Goal: Find specific page/section: Find specific page/section

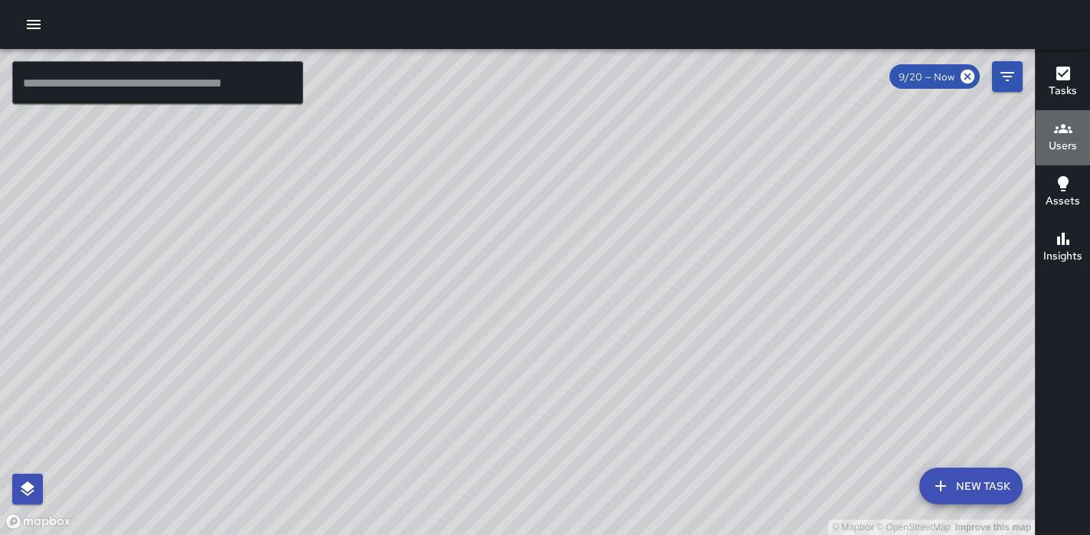
click at [1060, 141] on h6 "Users" at bounding box center [1063, 146] width 28 height 17
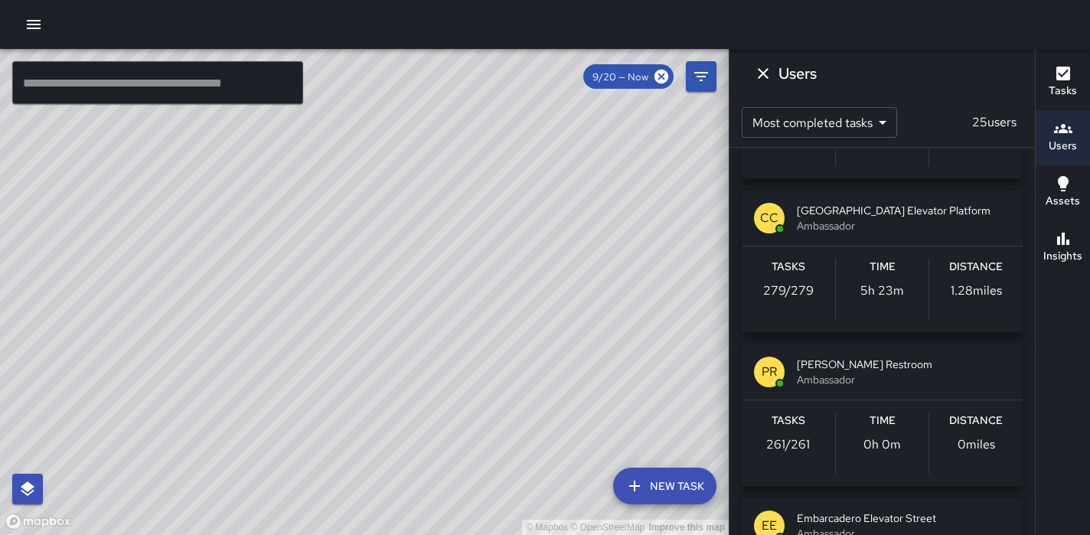
scroll to position [279, 0]
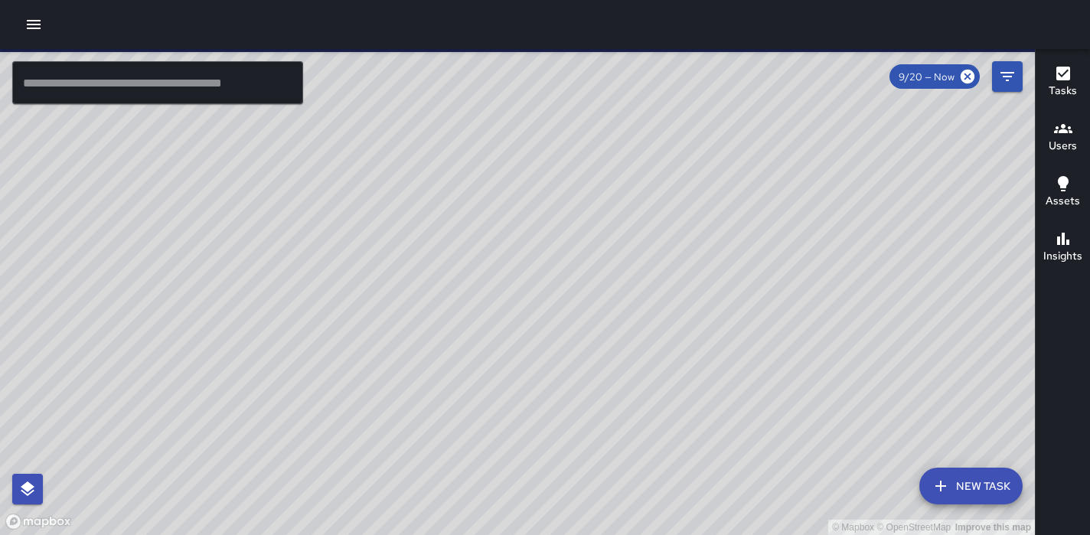
click at [1059, 145] on h6 "Users" at bounding box center [1063, 146] width 28 height 17
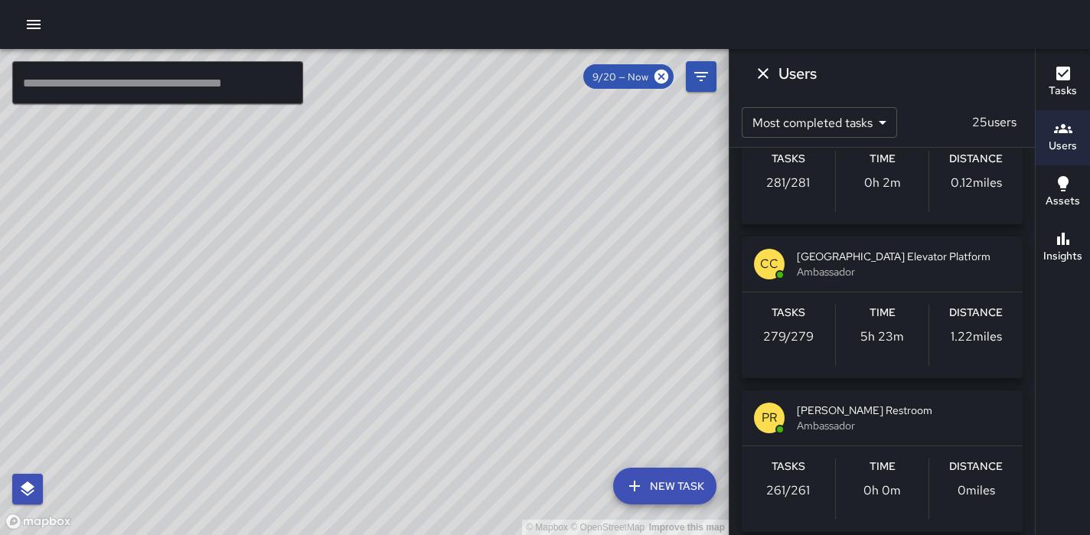
scroll to position [243, 0]
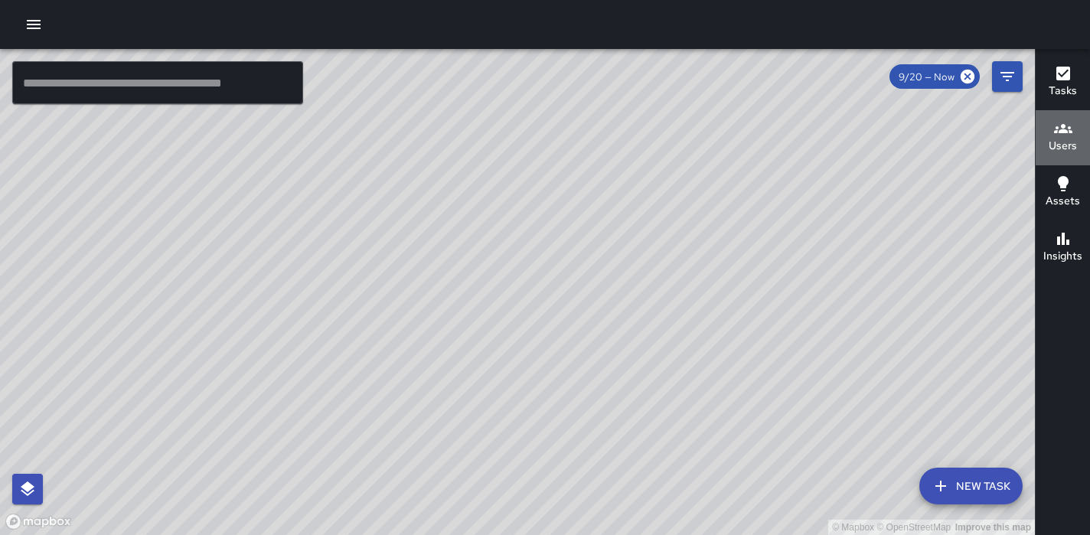
click at [1065, 148] on h6 "Users" at bounding box center [1063, 146] width 28 height 17
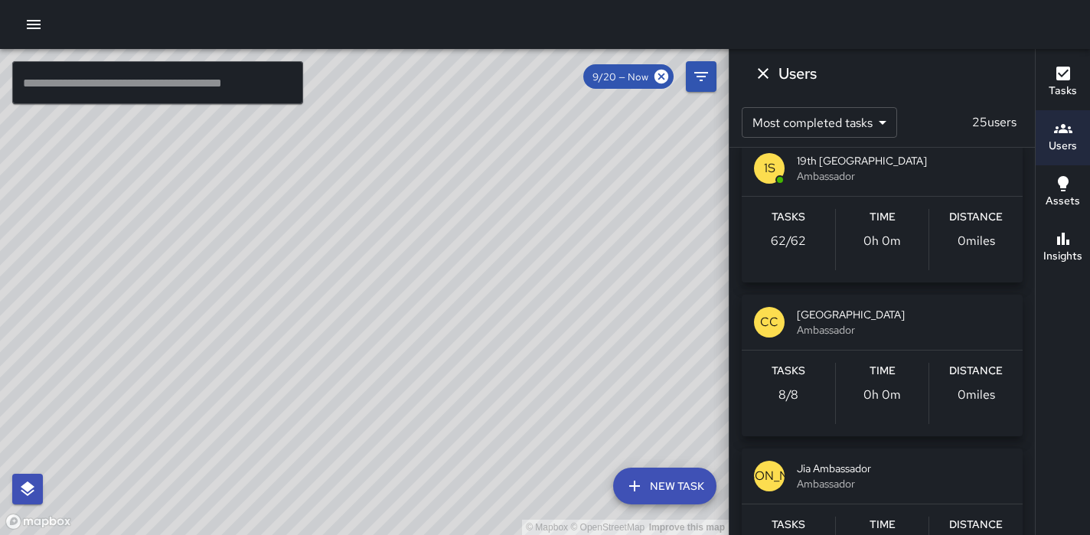
scroll to position [1879, 0]
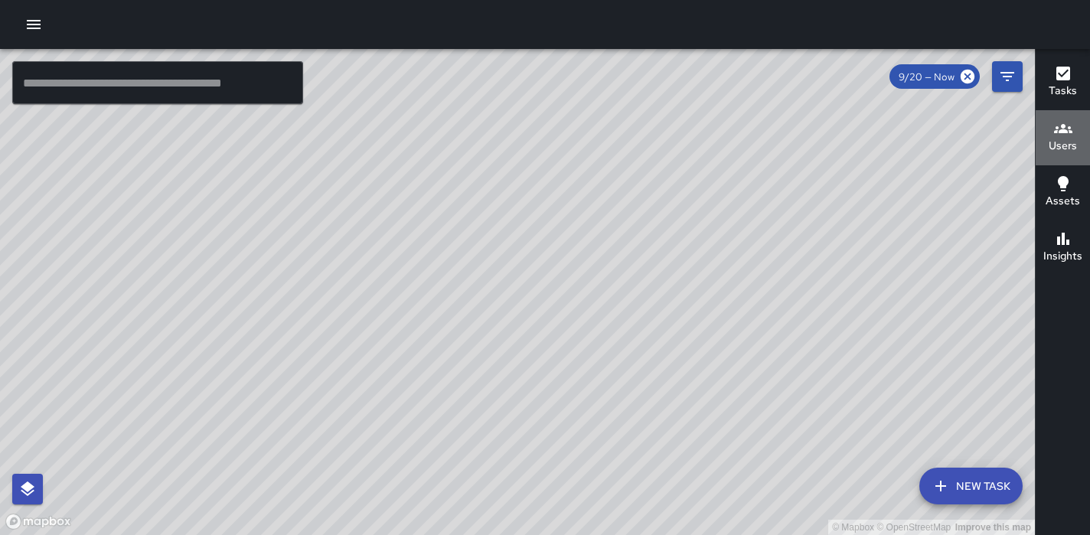
click at [1072, 147] on h6 "Users" at bounding box center [1063, 146] width 28 height 17
click at [1057, 139] on h6 "Users" at bounding box center [1063, 146] width 28 height 17
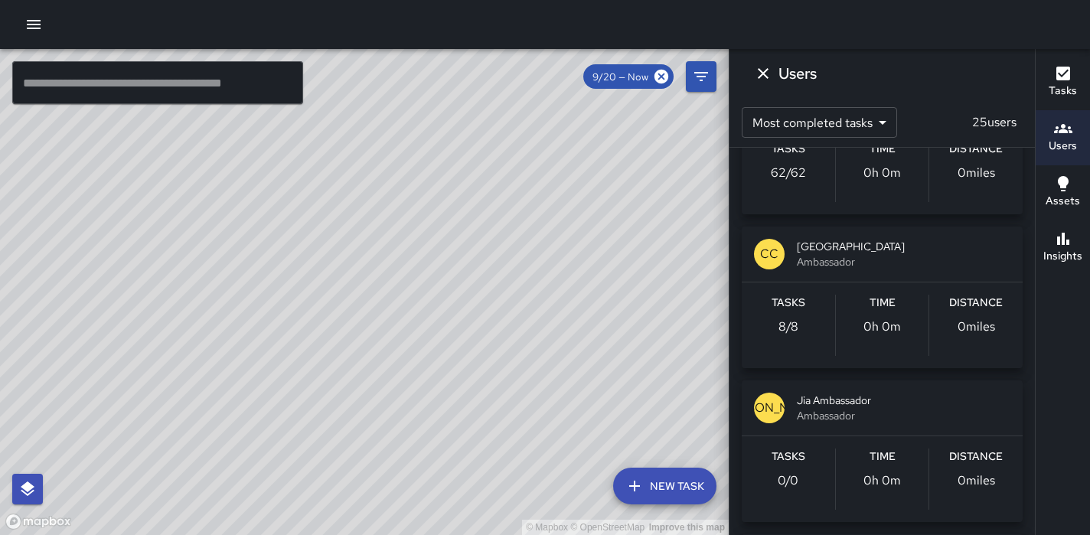
scroll to position [1935, 0]
